Goal: Task Accomplishment & Management: Use online tool/utility

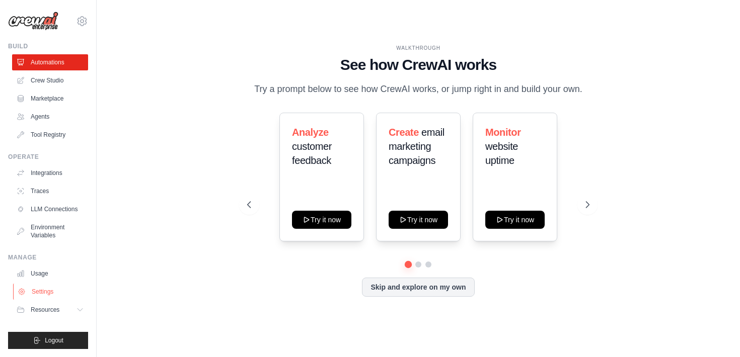
click at [59, 293] on link "Settings" at bounding box center [51, 292] width 76 height 16
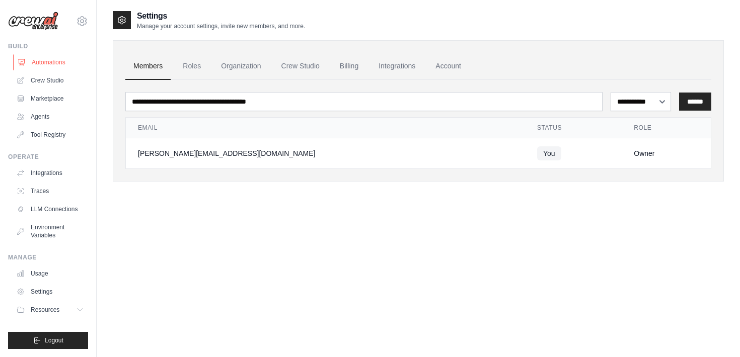
click at [42, 64] on link "Automations" at bounding box center [51, 62] width 76 height 16
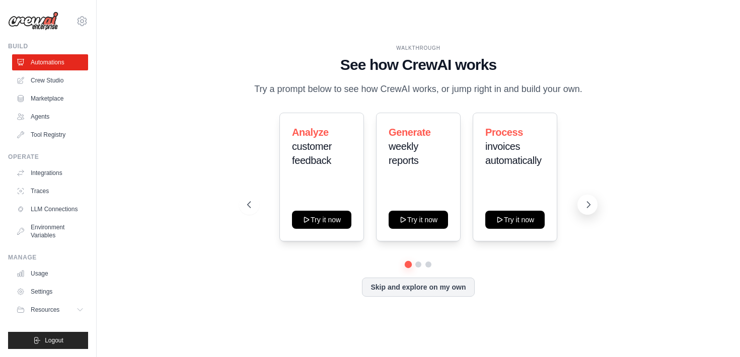
click at [585, 204] on icon at bounding box center [588, 205] width 10 height 10
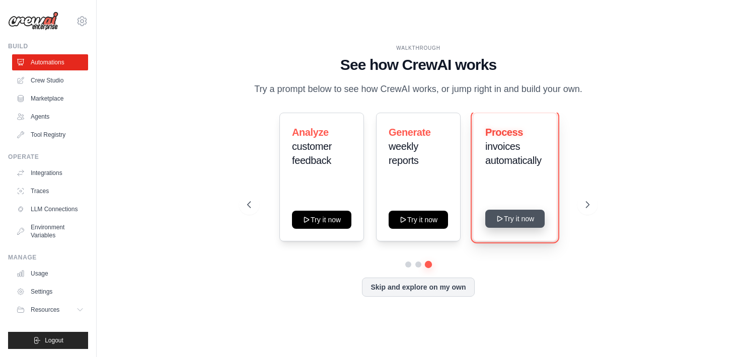
click at [515, 224] on button "Try it now" at bounding box center [514, 219] width 59 height 18
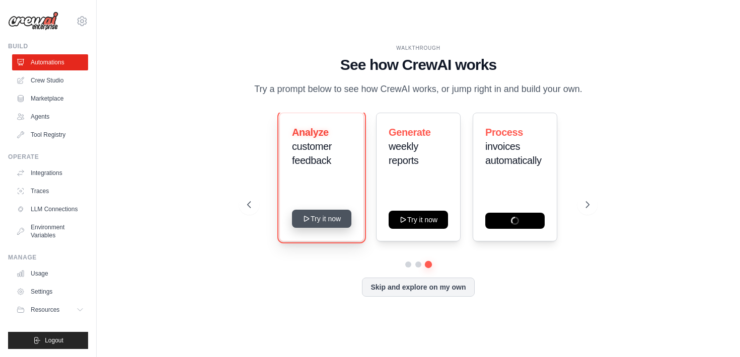
click at [316, 219] on button "Try it now" at bounding box center [321, 219] width 59 height 18
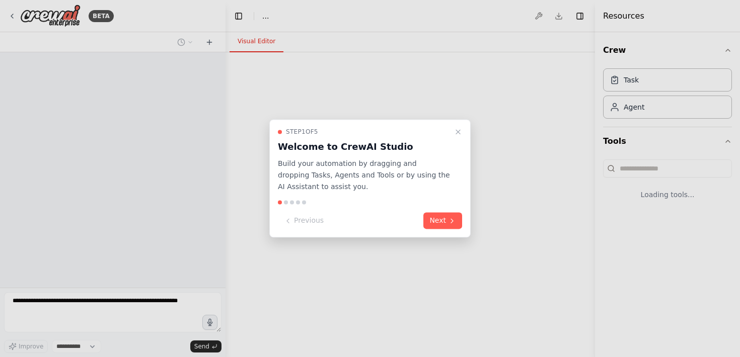
select select "****"
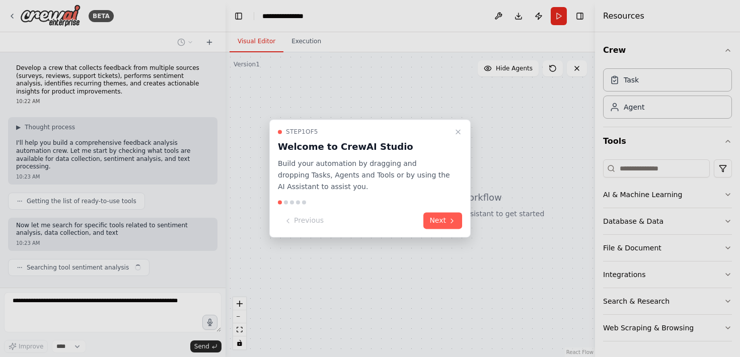
scroll to position [14, 0]
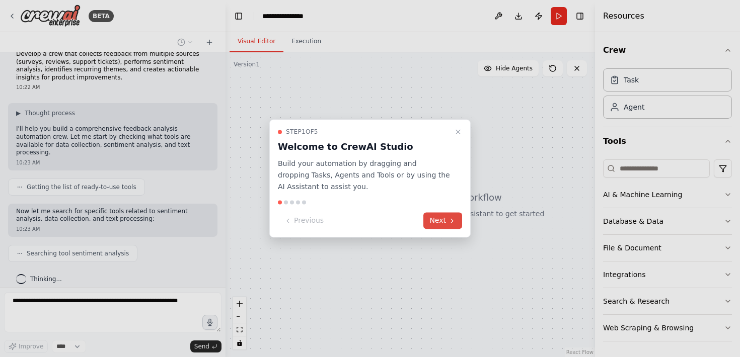
click at [442, 223] on button "Next" at bounding box center [442, 221] width 39 height 17
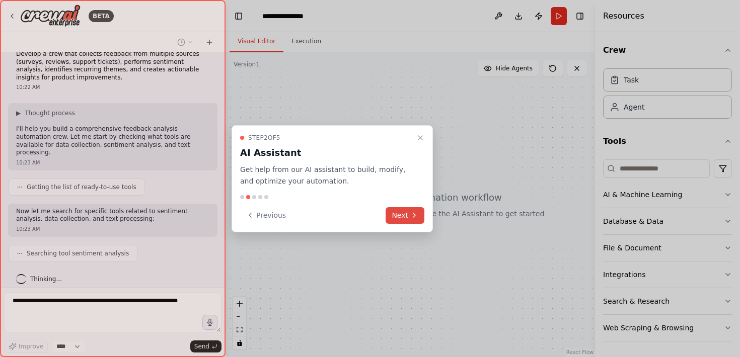
click at [411, 215] on icon at bounding box center [414, 215] width 8 height 8
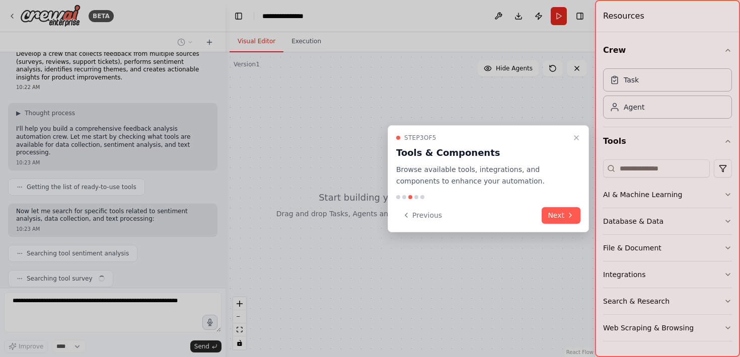
scroll to position [39, 0]
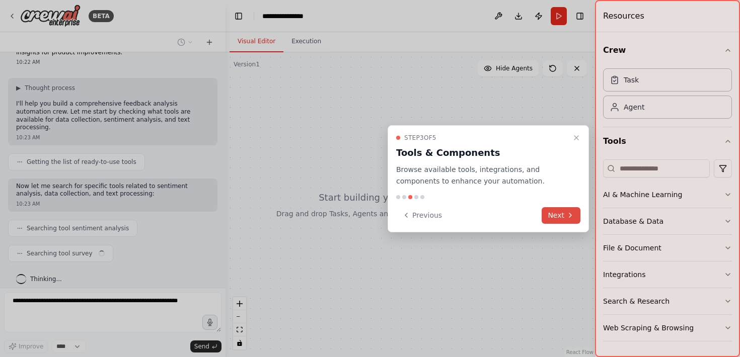
click at [571, 219] on icon at bounding box center [570, 215] width 8 height 8
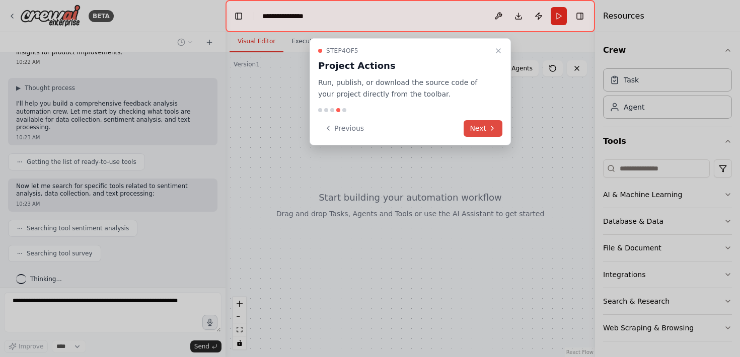
click at [491, 123] on button "Next" at bounding box center [482, 128] width 39 height 17
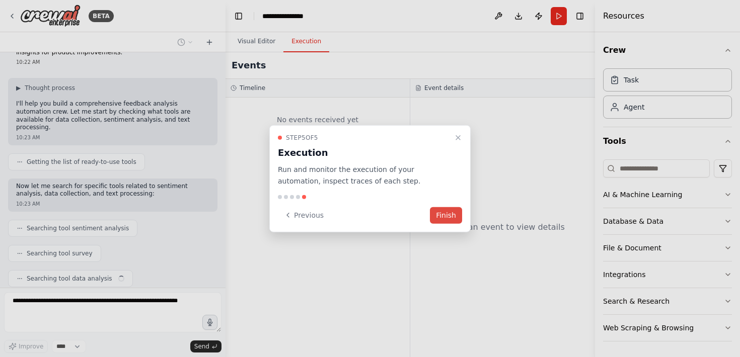
scroll to position [64, 0]
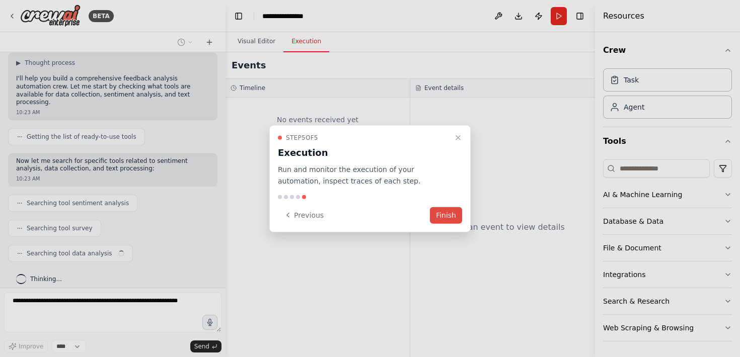
click at [457, 210] on button "Finish" at bounding box center [446, 215] width 32 height 17
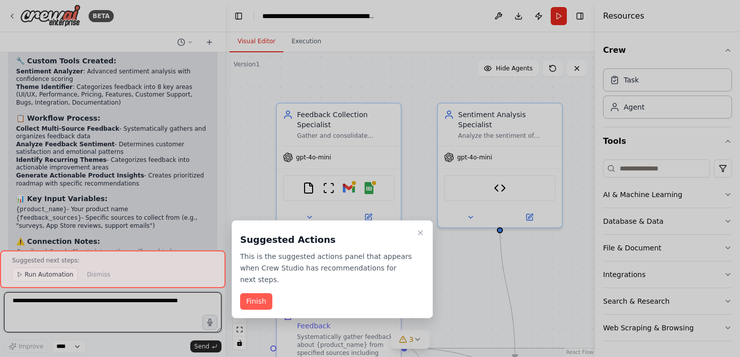
scroll to position [1648, 0]
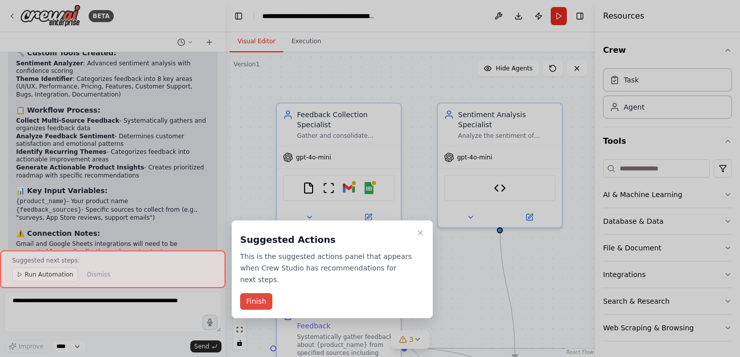
click at [257, 303] on button "Finish" at bounding box center [256, 301] width 32 height 17
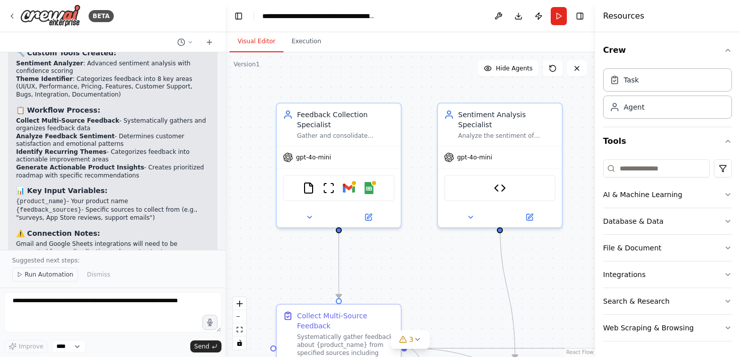
click at [48, 273] on span "Run Automation" at bounding box center [49, 275] width 49 height 8
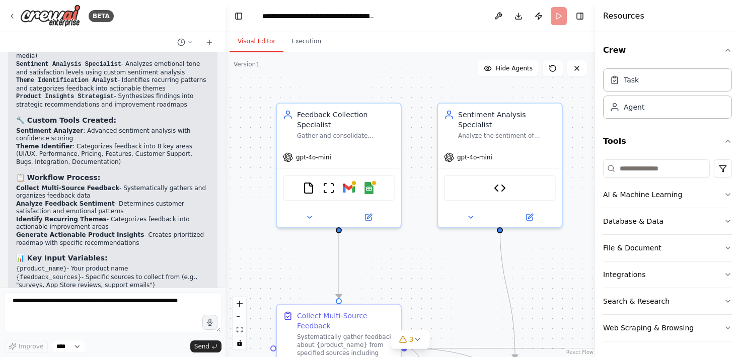
scroll to position [1561, 0]
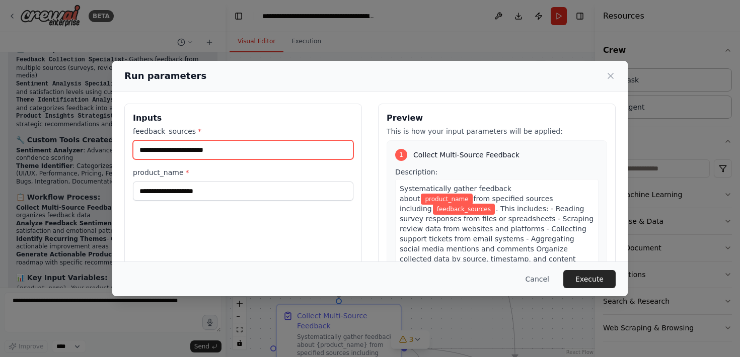
click at [304, 152] on input "feedback_sources *" at bounding box center [243, 149] width 220 height 19
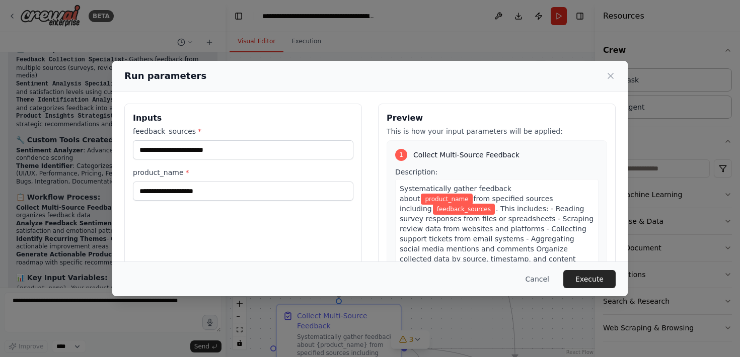
click at [451, 188] on span "Systematically gather feedback about" at bounding box center [456, 194] width 112 height 18
click at [537, 278] on button "Cancel" at bounding box center [537, 279] width 40 height 18
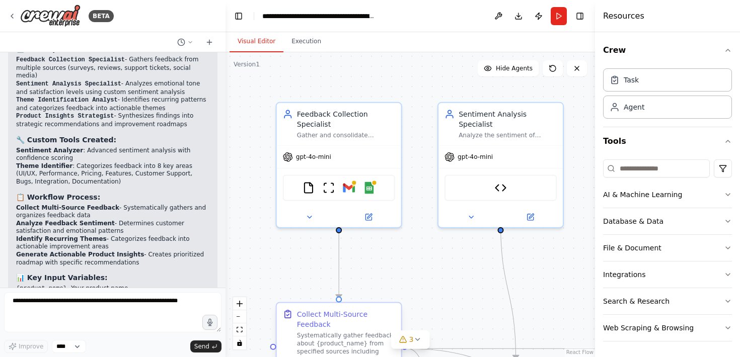
click at [319, 341] on div "Systematically gather feedback about {product_name} from specified sources incl…" at bounding box center [346, 348] width 98 height 32
click at [646, 198] on button "AI & Machine Learning" at bounding box center [667, 195] width 129 height 26
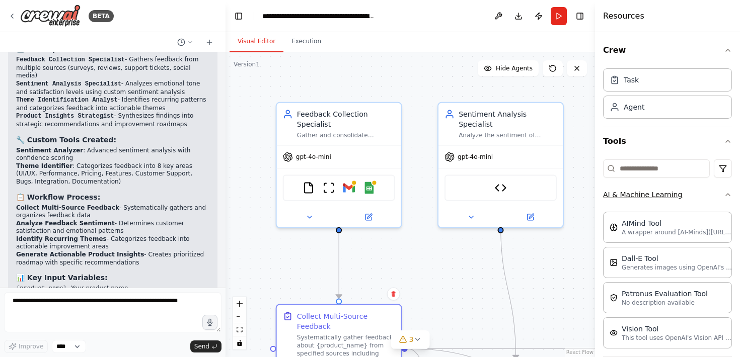
click at [646, 200] on button "AI & Machine Learning" at bounding box center [667, 195] width 129 height 26
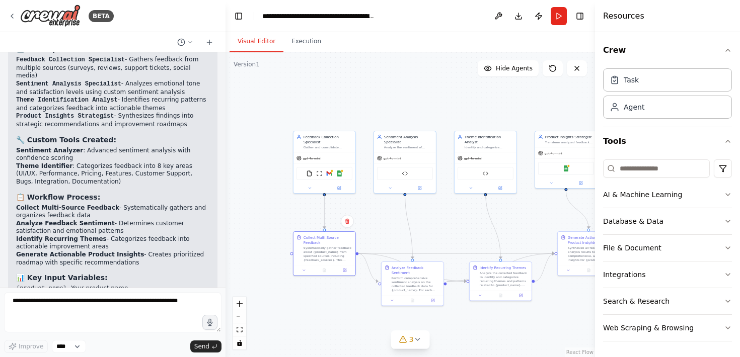
drag, startPoint x: 421, startPoint y: 258, endPoint x: 373, endPoint y: 210, distance: 67.6
click at [373, 210] on div ".deletable-edge-delete-btn { width: 20px; height: 20px; border: 0px solid #ffff…" at bounding box center [409, 204] width 369 height 305
